Goal: Information Seeking & Learning: Find contact information

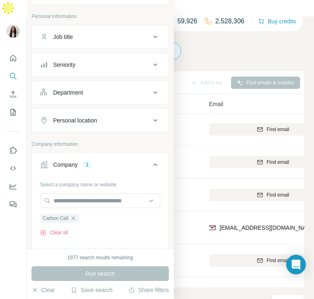
scroll to position [69, 0]
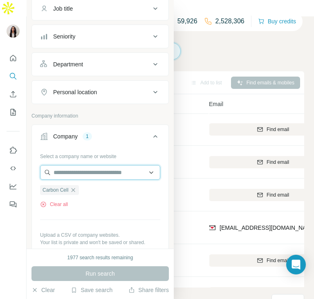
click at [75, 172] on input "text" at bounding box center [100, 172] width 120 height 15
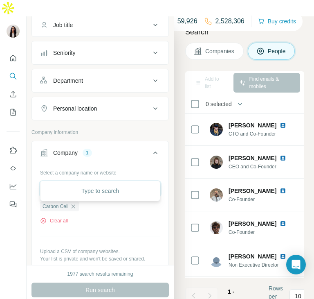
paste input "**********"
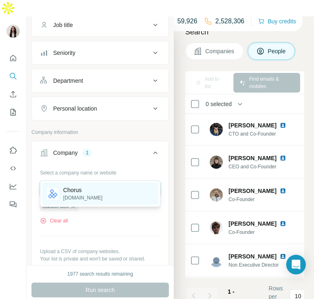
type input "**********"
click at [83, 189] on p "Chorus" at bounding box center [82, 190] width 39 height 8
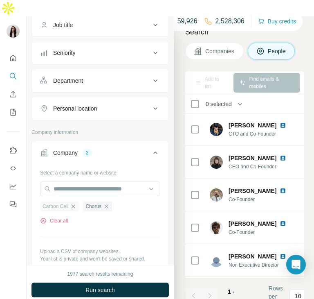
click at [76, 203] on icon "button" at bounding box center [73, 206] width 7 height 7
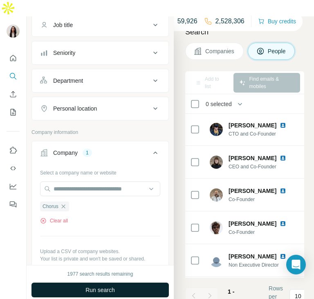
click at [103, 282] on button "Run search" at bounding box center [99, 289] width 137 height 15
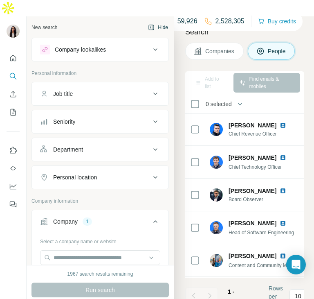
click at [157, 21] on button "Hide" at bounding box center [157, 27] width 31 height 12
click at [151, 25] on icon "button" at bounding box center [151, 27] width 5 height 5
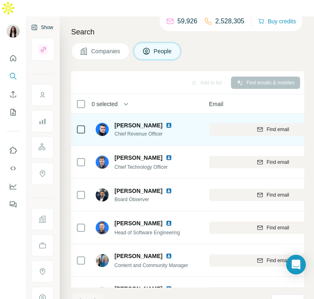
click at [166, 122] on img at bounding box center [169, 125] width 7 height 7
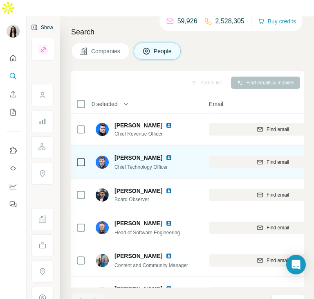
click at [166, 154] on img at bounding box center [169, 157] width 7 height 7
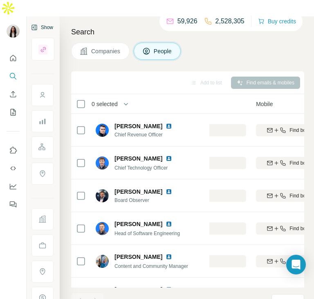
scroll to position [0, 188]
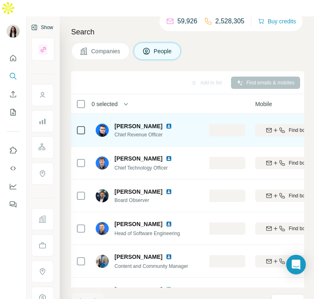
click at [273, 127] on icon "button" at bounding box center [275, 130] width 7 height 7
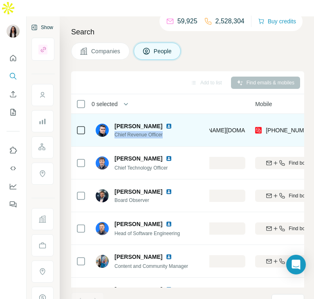
drag, startPoint x: 169, startPoint y: 118, endPoint x: 115, endPoint y: 116, distance: 54.4
click at [115, 119] on div "[PERSON_NAME] Chief Revenue Officer" at bounding box center [150, 130] width 109 height 22
copy span "Chief Revenue Officer"
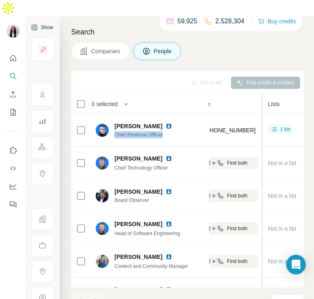
scroll to position [0, 252]
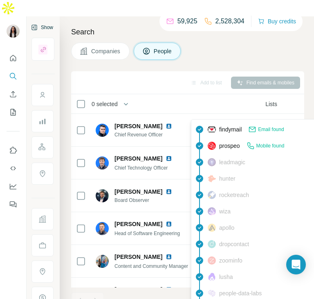
drag, startPoint x: 249, startPoint y: 113, endPoint x: 210, endPoint y: 115, distance: 38.5
click at [210, 119] on div "[PHONE_NUMBER]" at bounding box center [223, 130] width 65 height 22
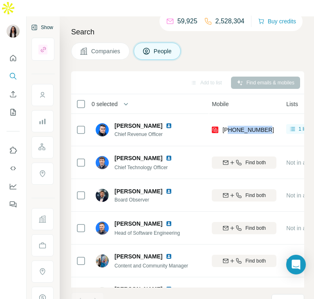
scroll to position [0, 231]
click at [282, 113] on td "1 list" at bounding box center [314, 129] width 64 height 33
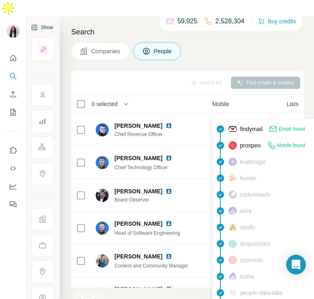
drag, startPoint x: 270, startPoint y: 113, endPoint x: 224, endPoint y: 117, distance: 46.4
click at [224, 118] on div "[PHONE_NUMBER]" at bounding box center [244, 129] width 65 height 22
copy span "[PHONE_NUMBER]"
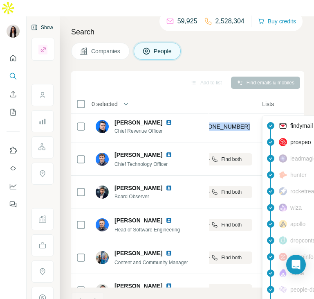
scroll to position [4, 302]
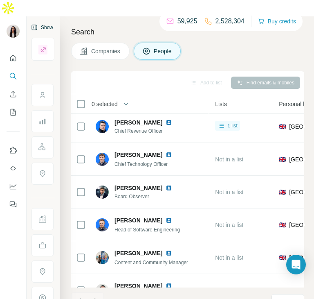
drag, startPoint x: 217, startPoint y: 103, endPoint x: 175, endPoint y: 121, distance: 45.1
click at [0, 0] on tr "[PERSON_NAME] Chief Revenue Officer Chorus [EMAIL_ADDRESS][PERSON_NAME][DOMAIN_…" at bounding box center [0, 0] width 0 height 0
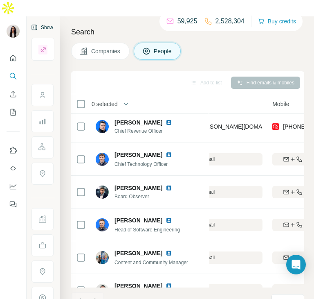
scroll to position [4, 169]
click at [232, 115] on div "[EMAIL_ADDRESS][PERSON_NAME][DOMAIN_NAME]" at bounding box center [201, 126] width 128 height 22
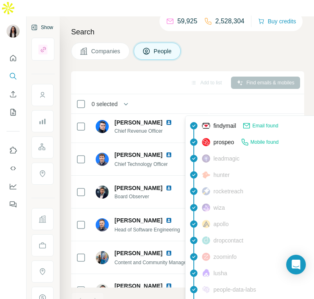
scroll to position [4, 116]
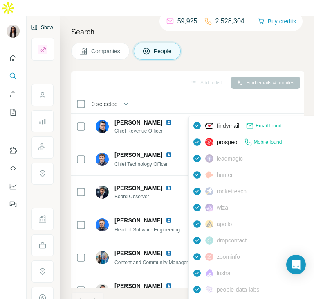
click at [241, 123] on span "[EMAIL_ADDRESS][PERSON_NAME][DOMAIN_NAME]" at bounding box center [272, 126] width 144 height 7
copy span "[EMAIL_ADDRESS][PERSON_NAME][DOMAIN_NAME]"
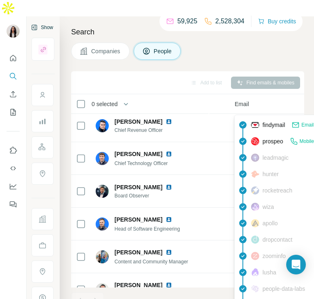
scroll to position [4, 69]
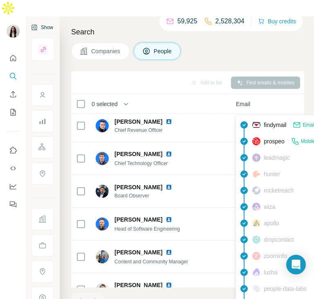
click at [197, 99] on div "0 selected" at bounding box center [136, 103] width 121 height 9
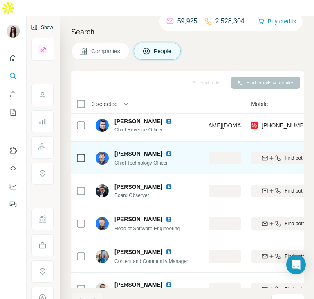
scroll to position [5, 192]
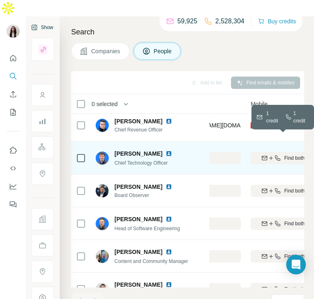
click at [274, 155] on icon "button" at bounding box center [277, 158] width 7 height 7
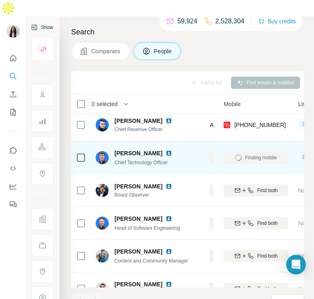
scroll to position [5, 220]
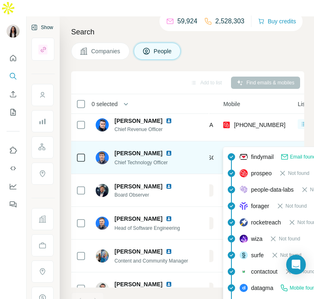
click at [264, 154] on span "[PHONE_NUMBER]" at bounding box center [260, 157] width 52 height 7
copy tr "[PHONE_NUMBER]"
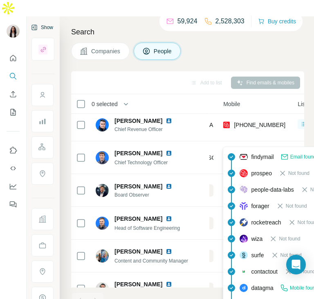
click at [171, 99] on div "0 selected" at bounding box center [136, 103] width 121 height 9
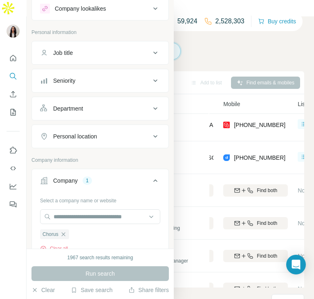
scroll to position [36, 0]
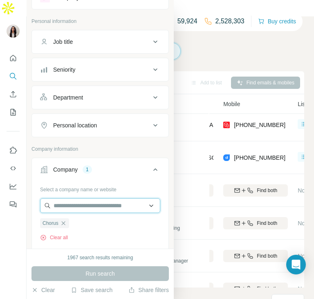
click at [110, 200] on input "text" at bounding box center [100, 205] width 120 height 15
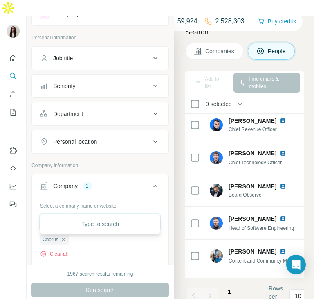
paste input "**********"
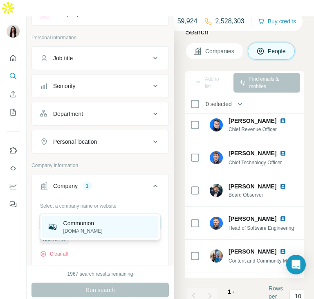
type input "**********"
click at [97, 222] on p "Communion" at bounding box center [82, 223] width 39 height 8
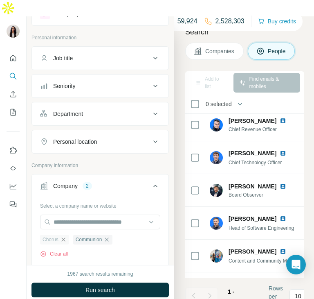
click at [65, 236] on icon "button" at bounding box center [63, 239] width 7 height 7
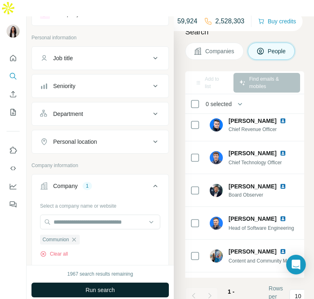
click at [94, 286] on span "Run search" at bounding box center [99, 290] width 29 height 8
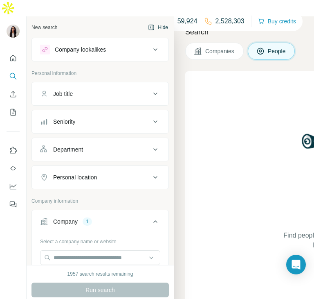
click at [160, 21] on button "Hide" at bounding box center [157, 27] width 31 height 12
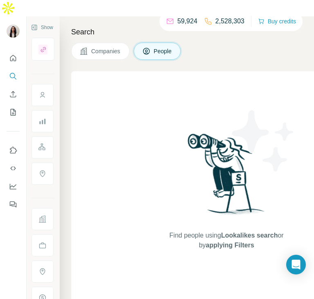
click at [109, 47] on span "Companies" at bounding box center [106, 51] width 30 height 8
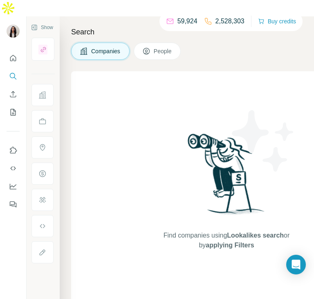
click at [152, 43] on button "People" at bounding box center [157, 51] width 47 height 17
